Goal: Information Seeking & Learning: Learn about a topic

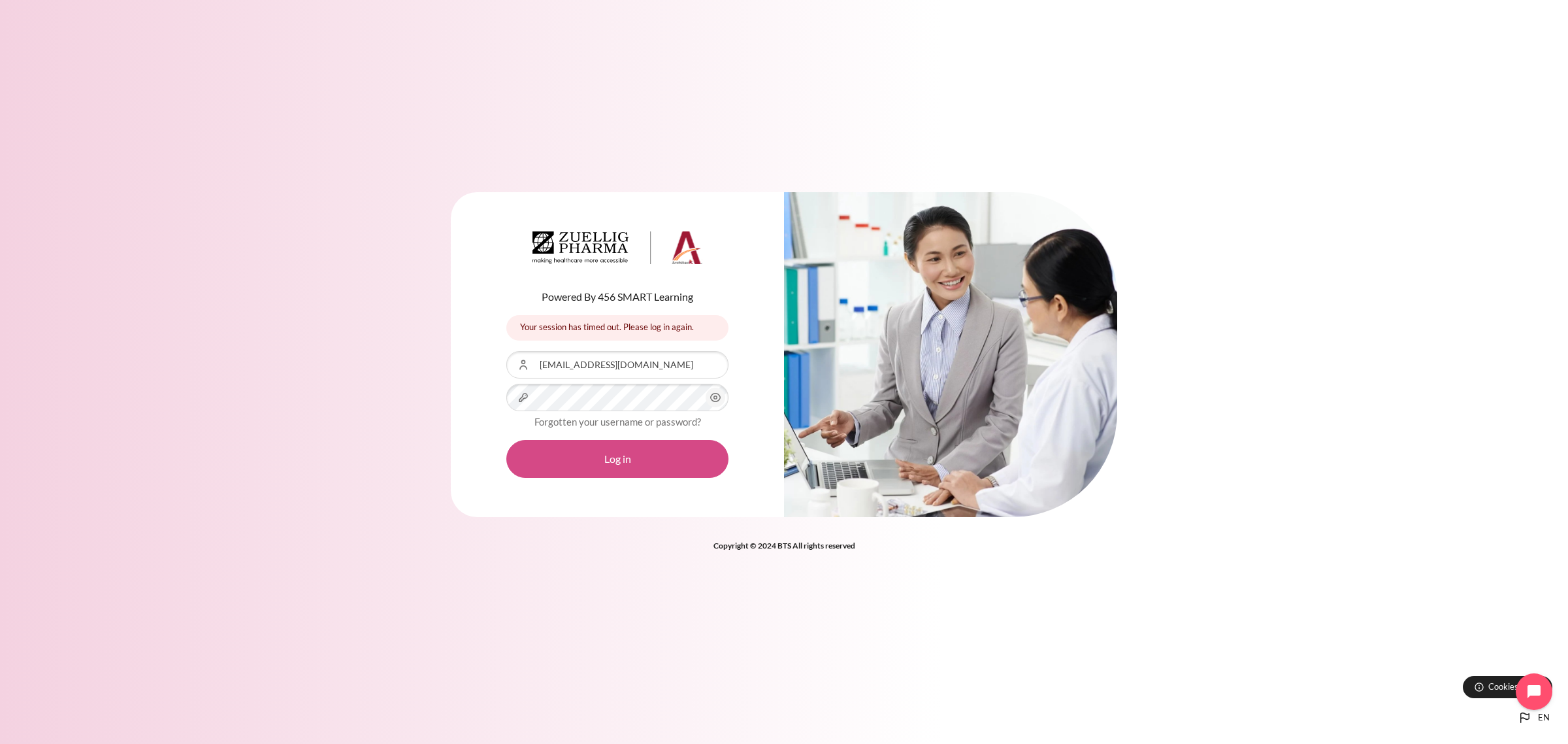
click at [598, 461] on button "Log in" at bounding box center [618, 458] width 222 height 38
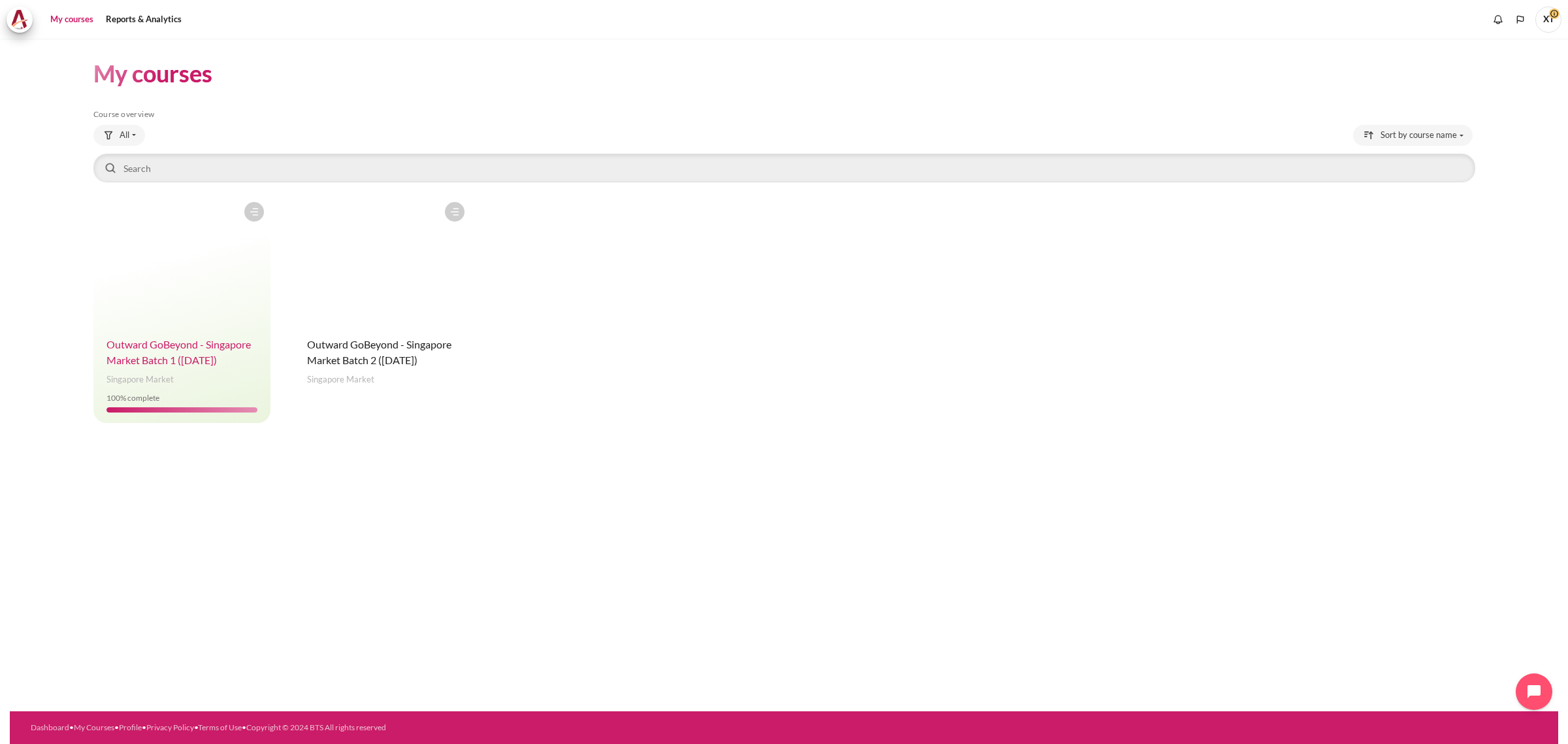
click at [157, 348] on span "Outward GoBeyond - Singapore Market Batch 1 ([DATE])" at bounding box center [179, 352] width 144 height 28
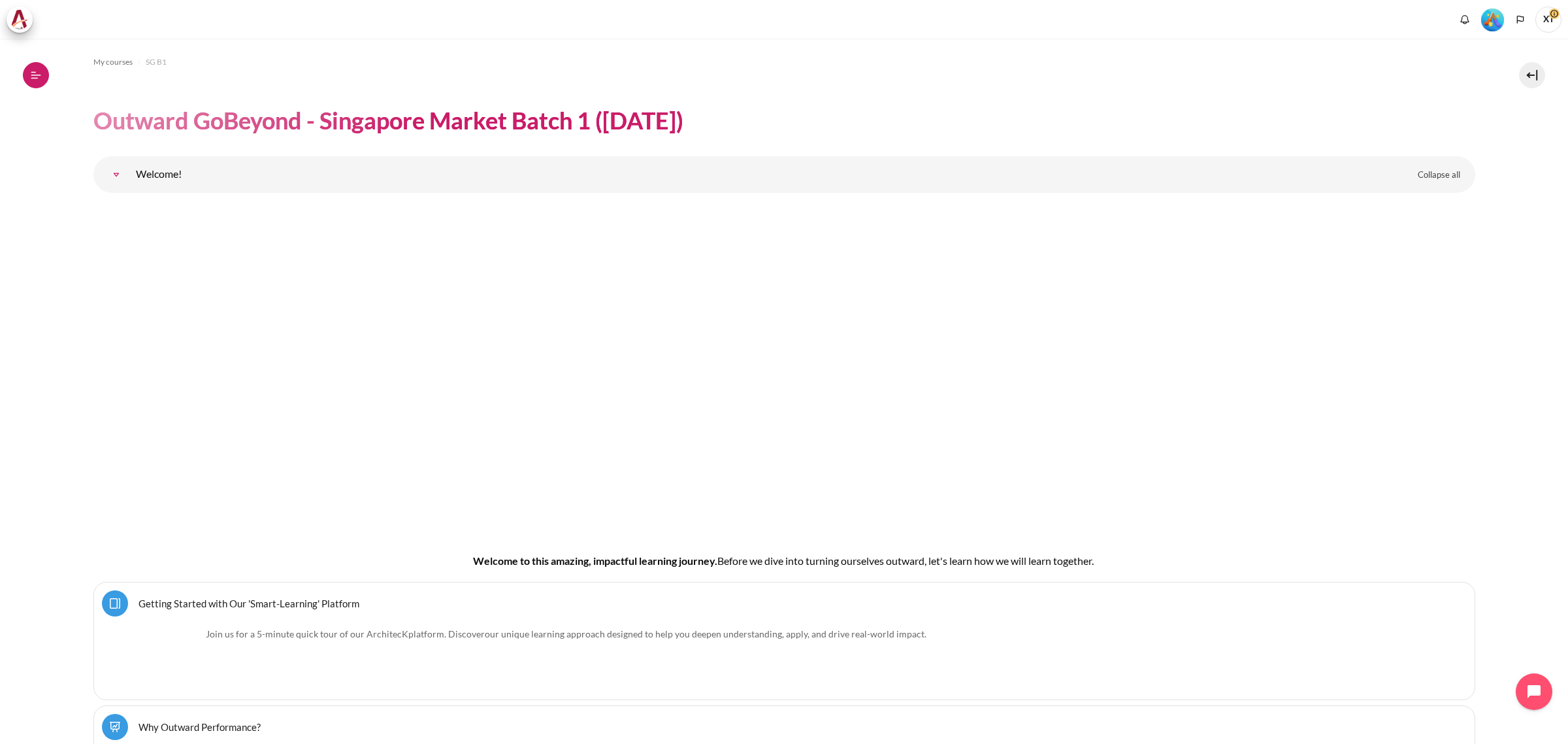
click at [35, 75] on icon at bounding box center [36, 74] width 10 height 1
click at [1005, 108] on header "Outward GoBeyond - Singapore Market Batch 1 ([DATE])" at bounding box center [784, 121] width 1382 height 31
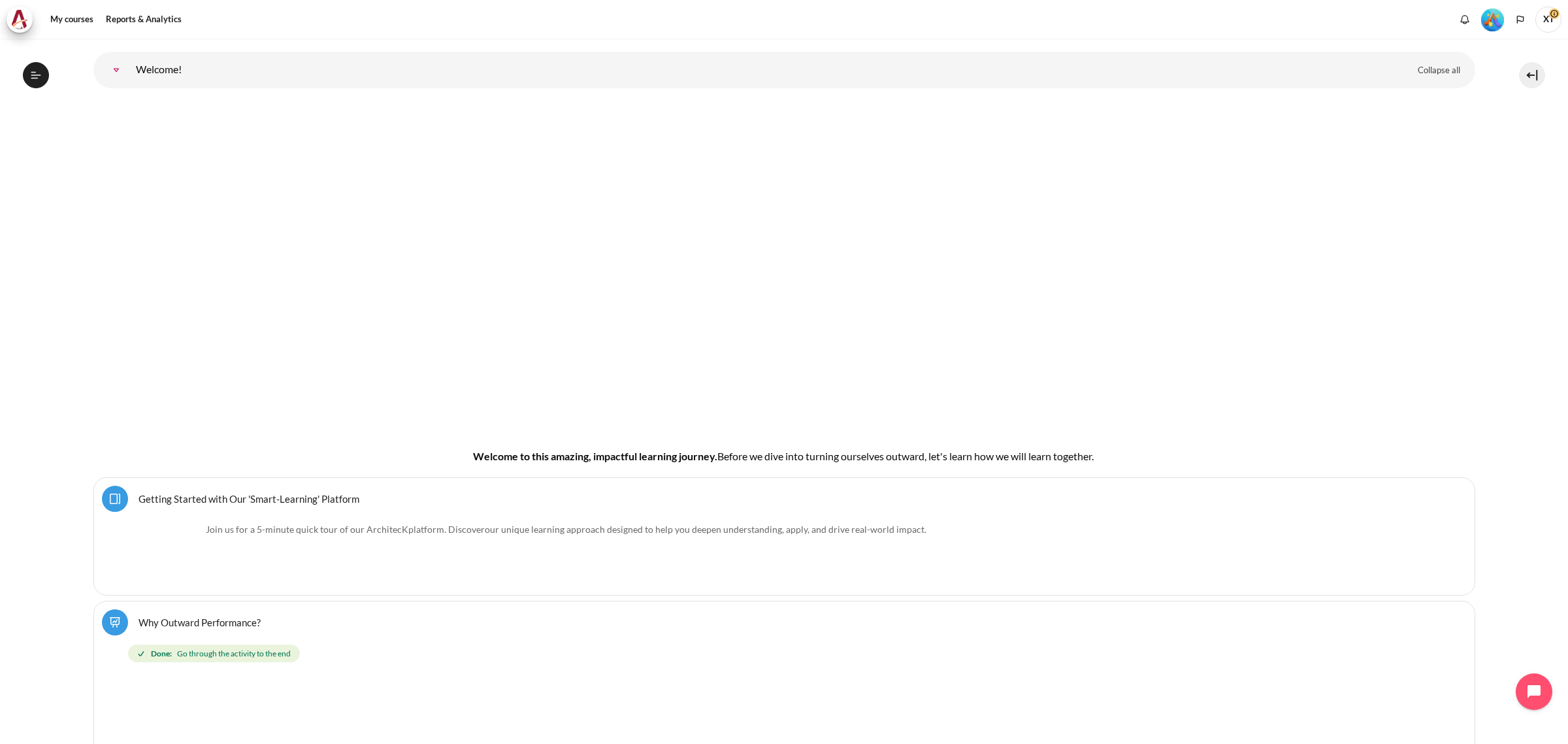
scroll to position [119, 0]
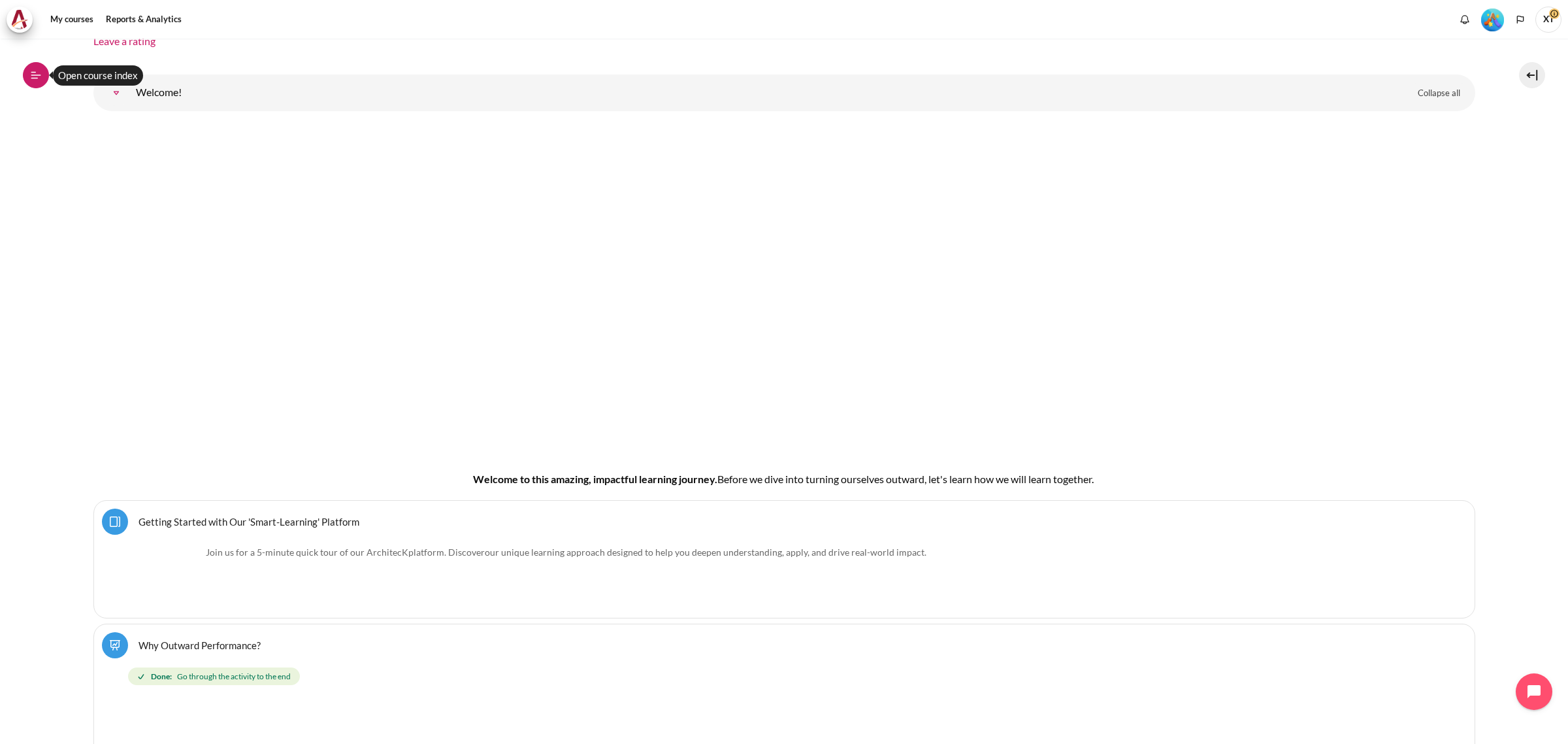
click at [38, 70] on icon at bounding box center [36, 75] width 12 height 12
